Goal: Information Seeking & Learning: Learn about a topic

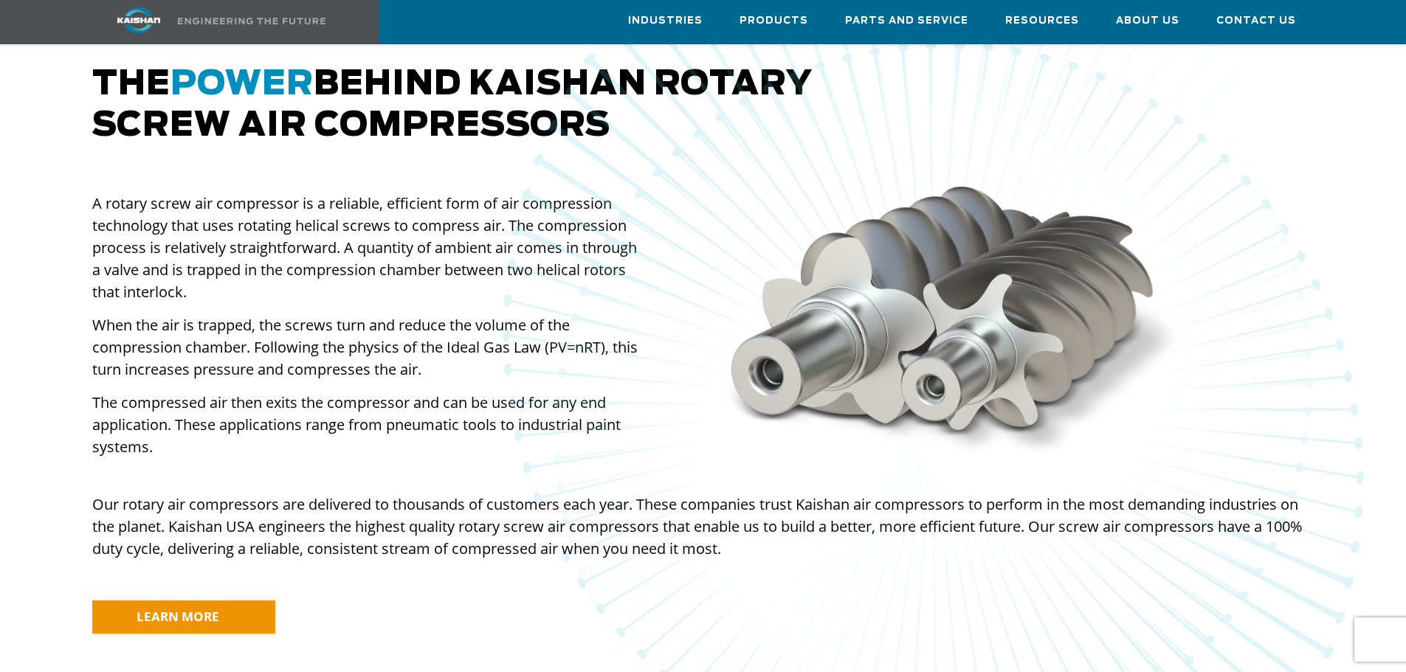
scroll to position [1033, 0]
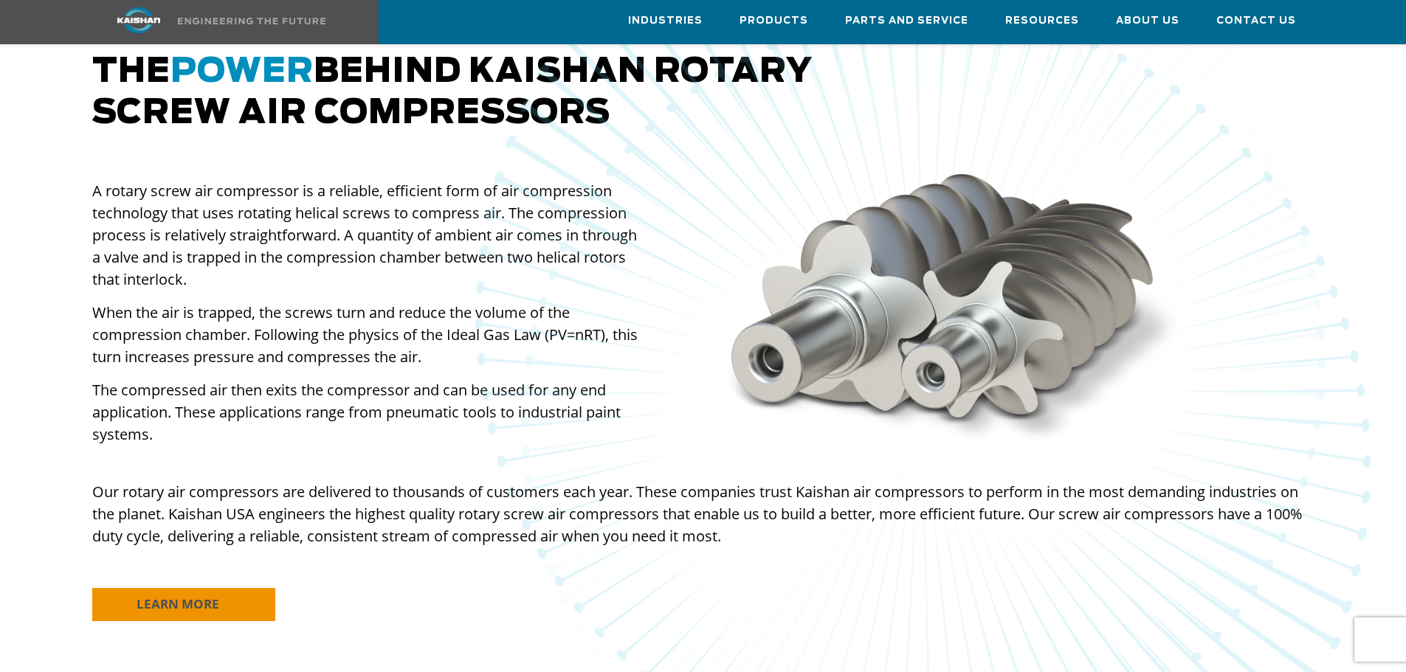
click at [207, 596] on span "LEARN MORE" at bounding box center [178, 604] width 83 height 17
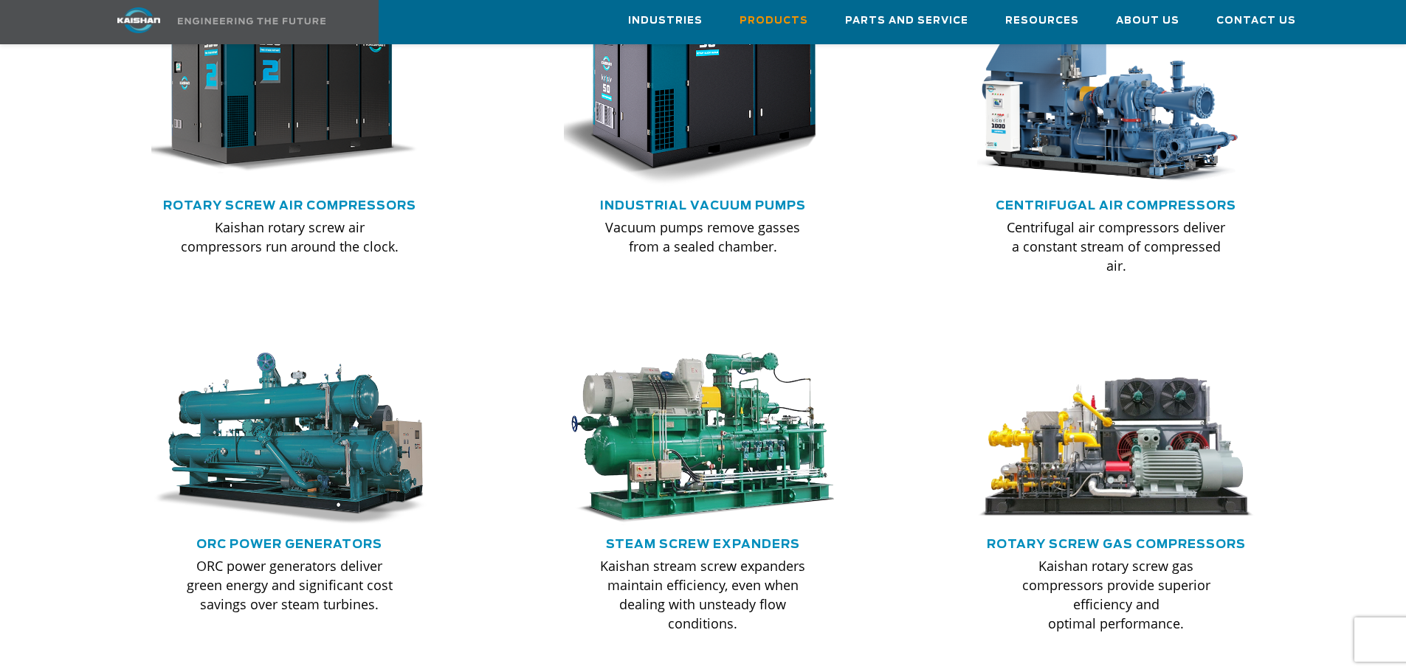
scroll to position [1033, 0]
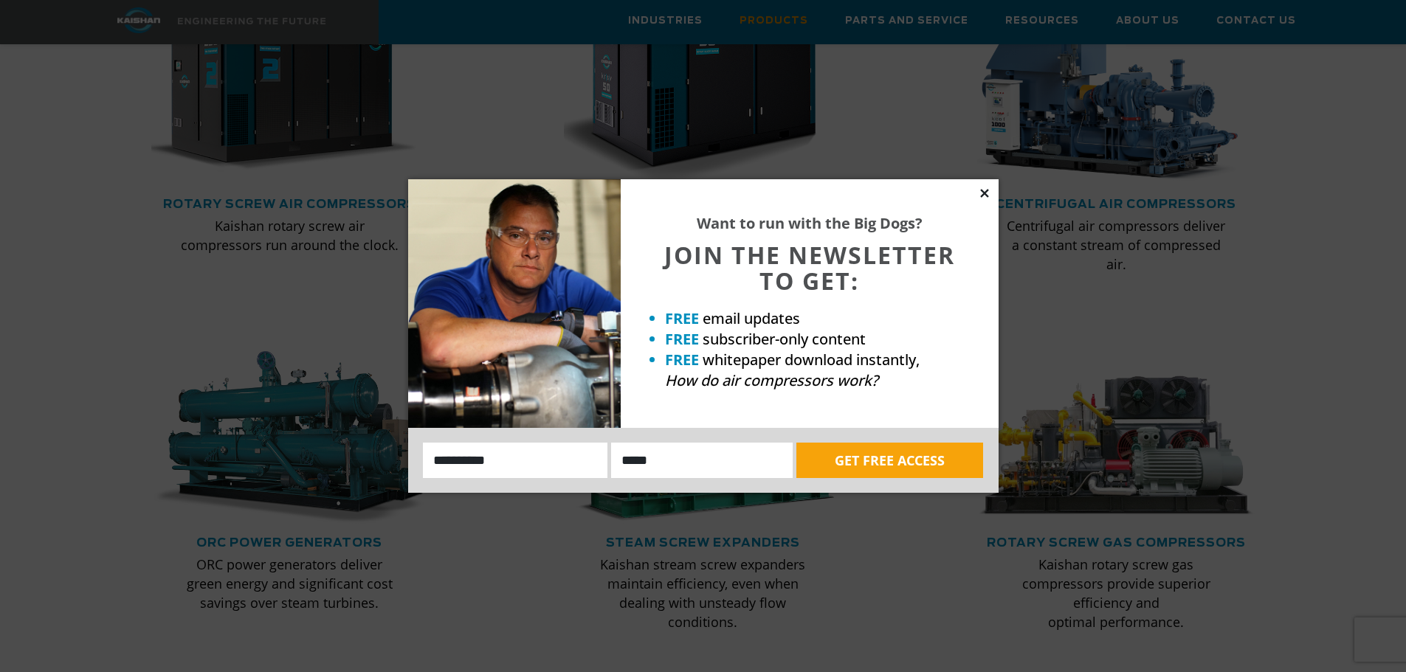
click at [987, 190] on icon at bounding box center [984, 193] width 8 height 8
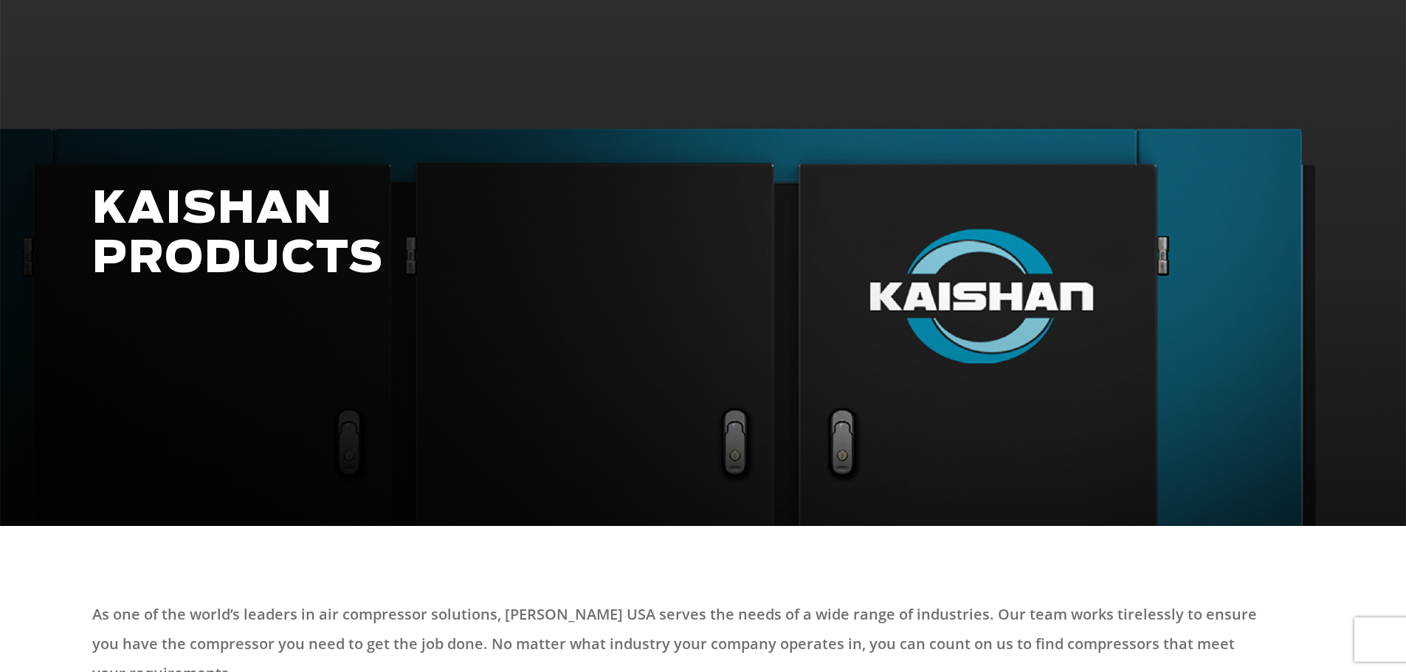
scroll to position [0, 0]
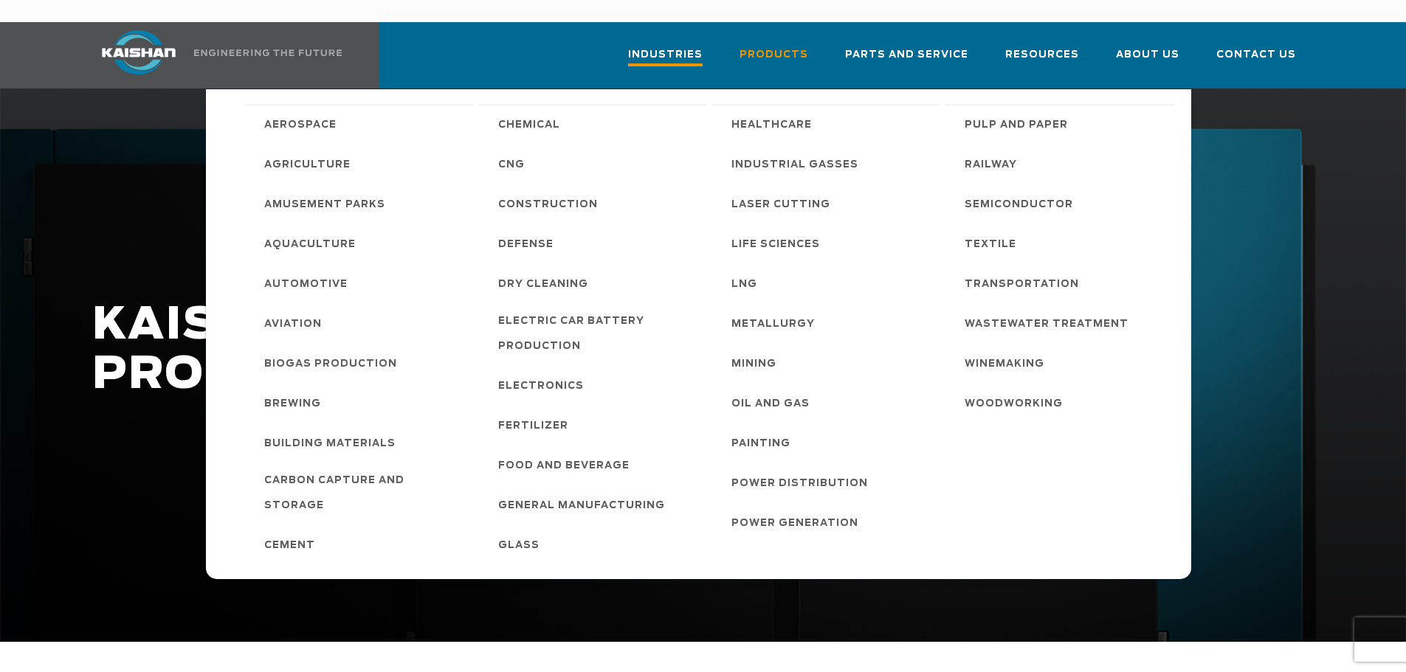
click at [692, 46] on span "Industries" at bounding box center [665, 56] width 75 height 20
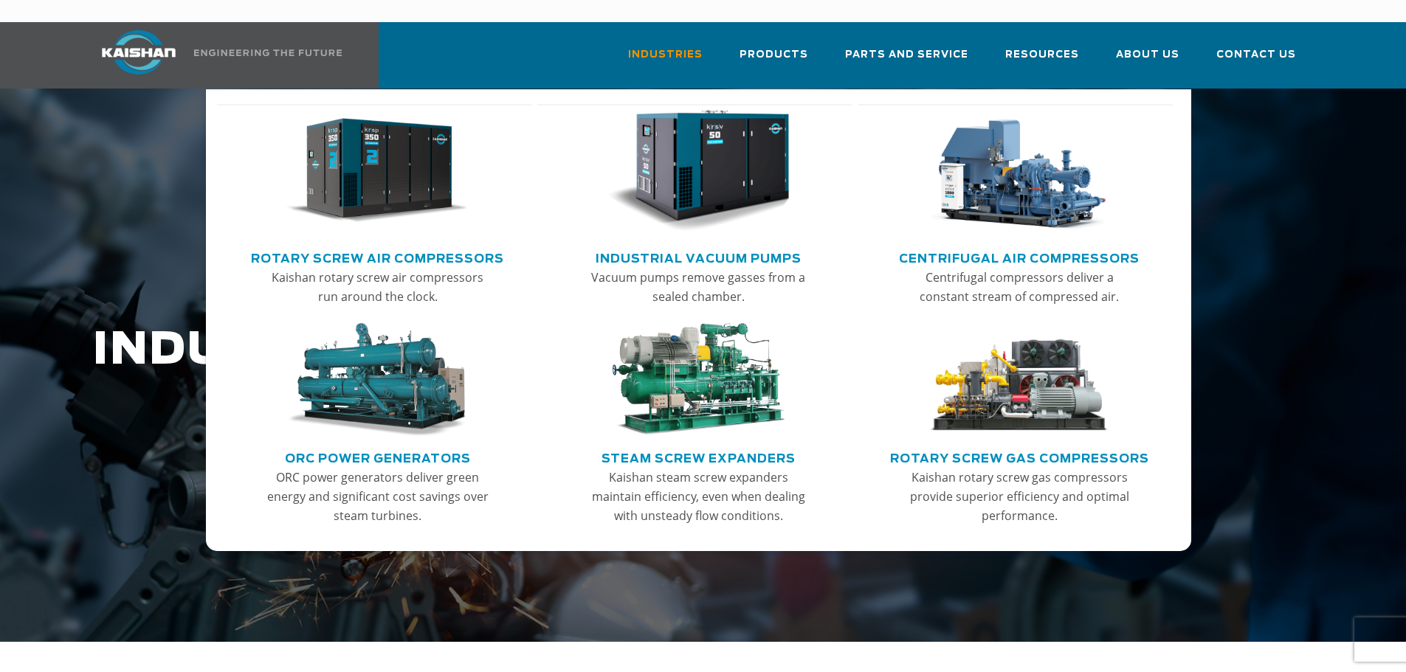
click at [379, 165] on img "Main menu" at bounding box center [377, 171] width 182 height 123
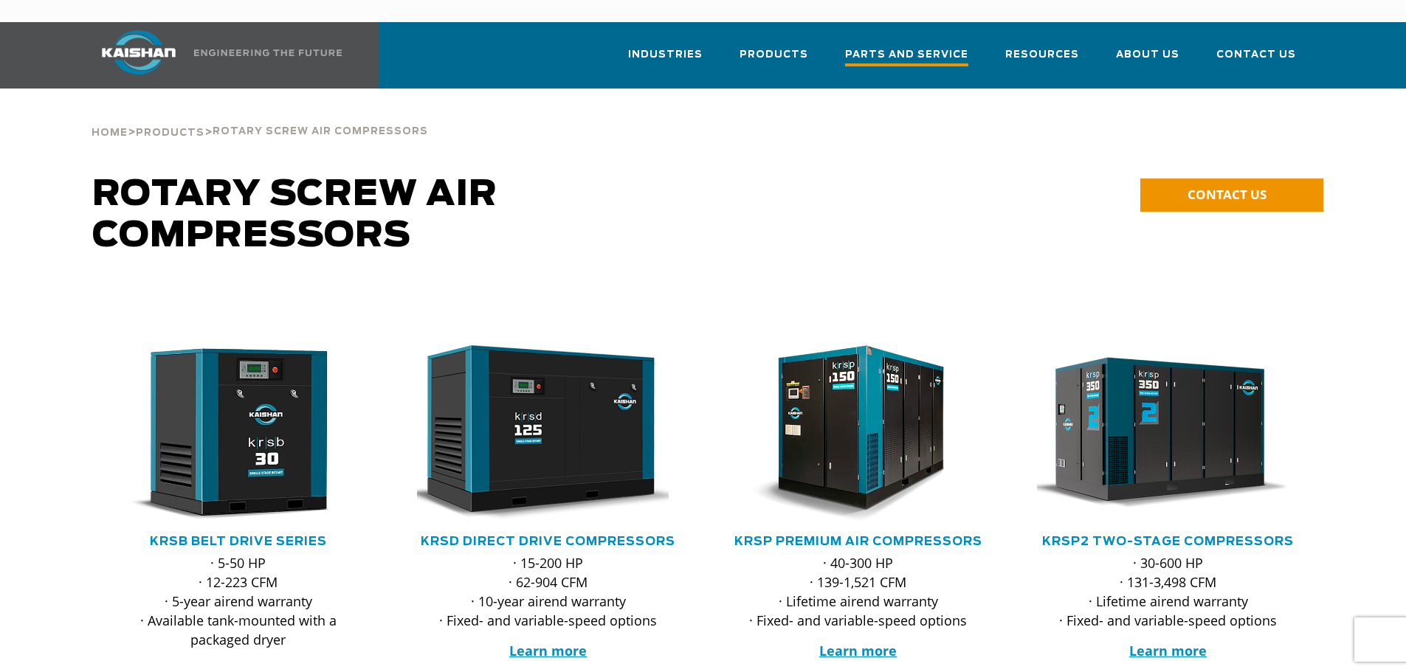
click at [912, 46] on span "Parts and Service" at bounding box center [906, 56] width 123 height 20
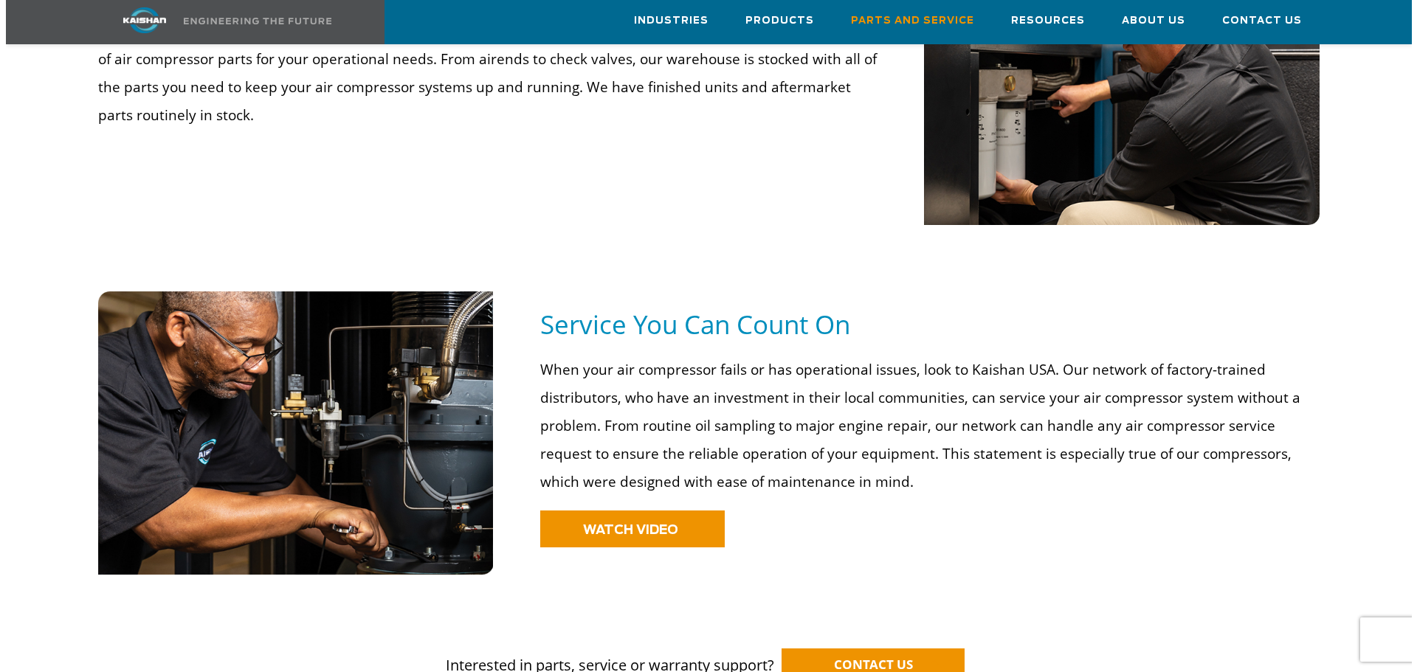
scroll to position [959, 0]
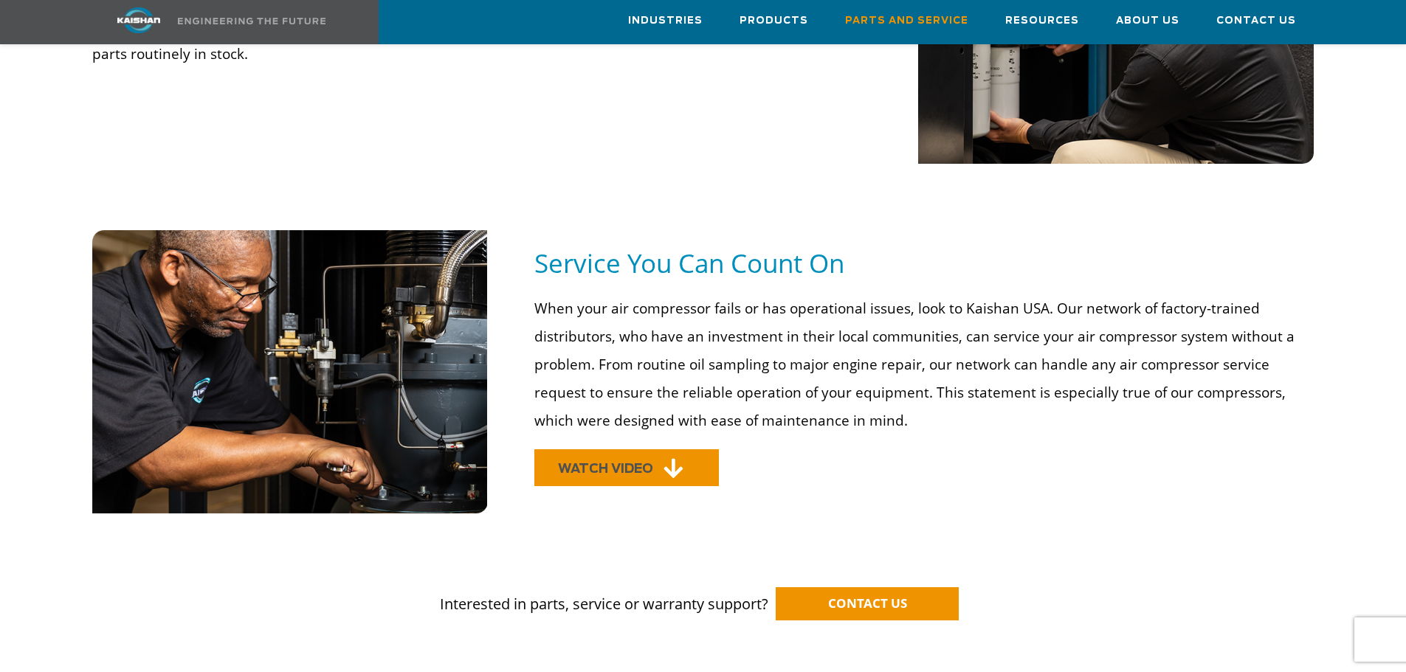
click at [599, 463] on span "WATCH VIDEO" at bounding box center [605, 469] width 95 height 13
